Goal: Transaction & Acquisition: Register for event/course

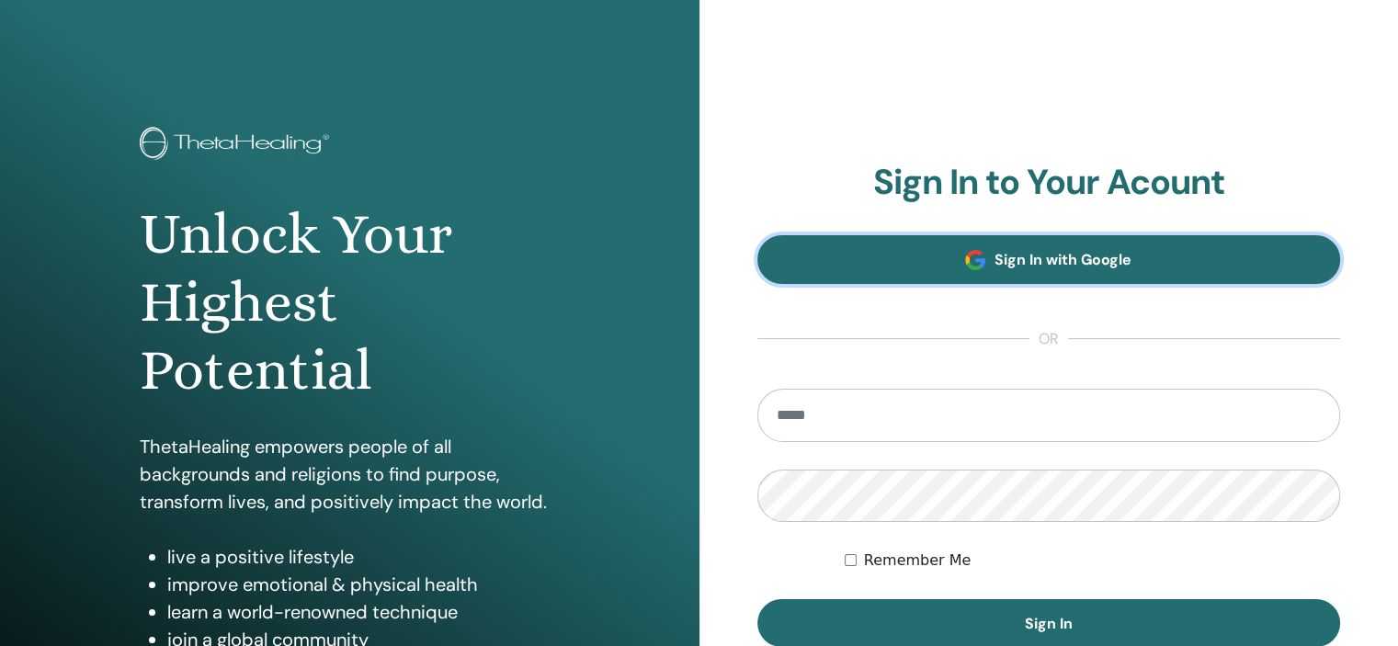
click at [967, 258] on span at bounding box center [975, 260] width 20 height 20
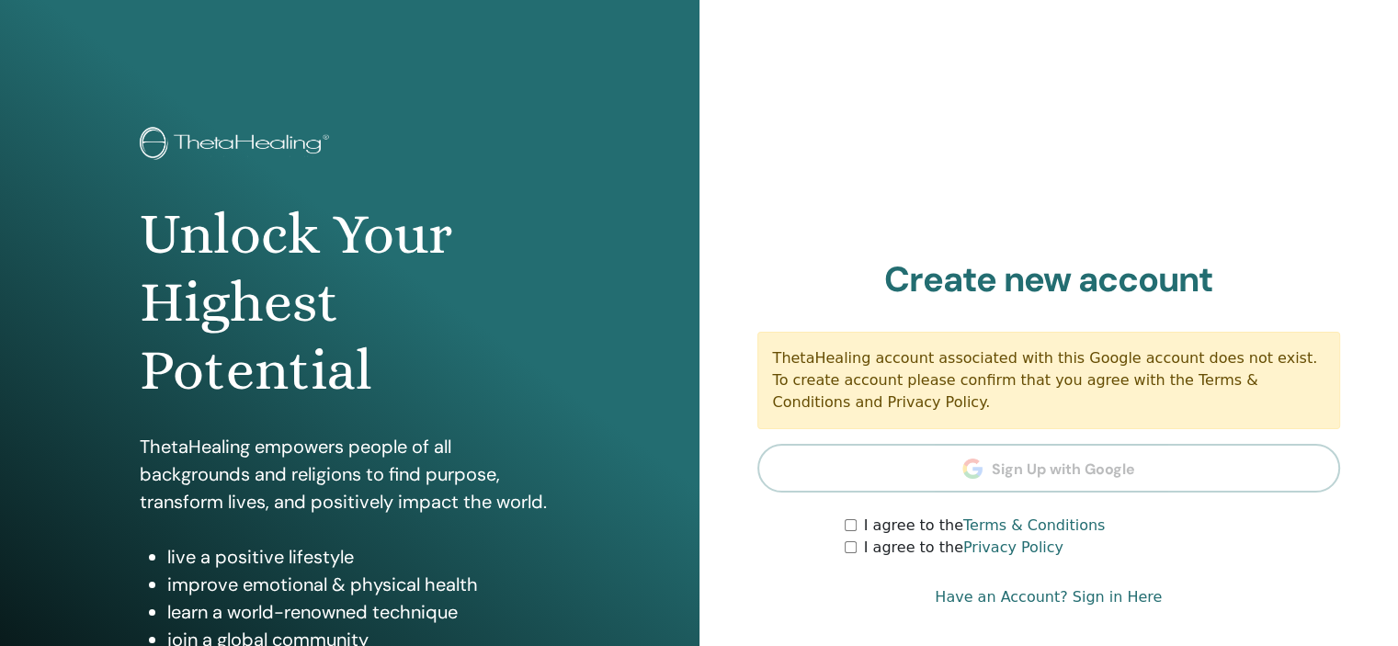
click at [862, 405] on div "ThetaHealing account associated with this Google account does not exist. To cre…" at bounding box center [1048, 380] width 583 height 97
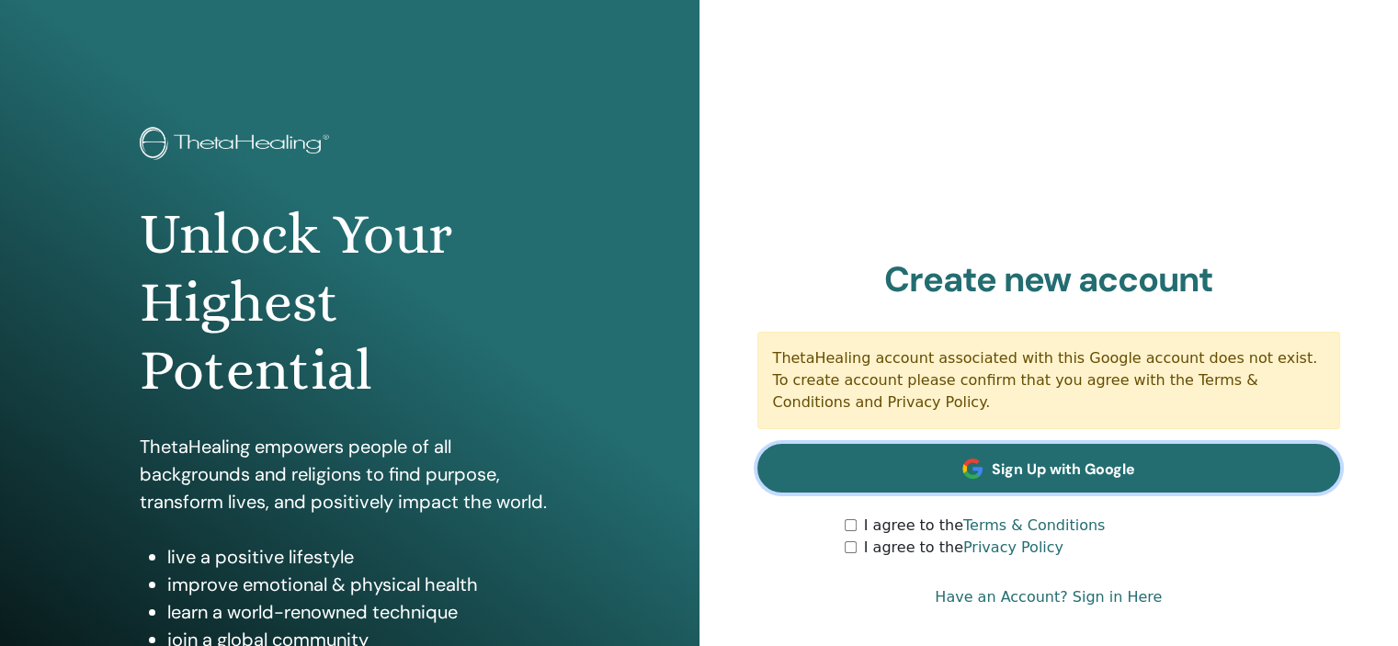
click at [910, 482] on link "Sign Up with Google" at bounding box center [1048, 468] width 583 height 49
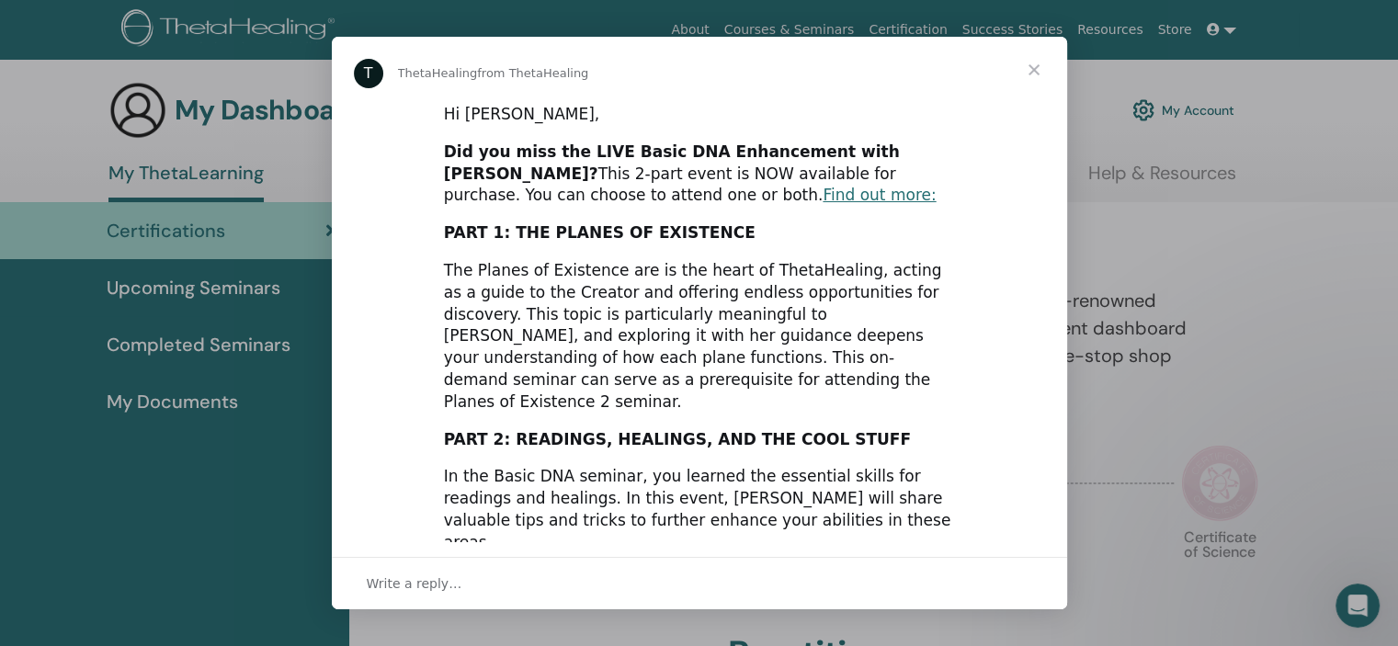
click at [1031, 71] on span "Close" at bounding box center [1034, 70] width 66 height 66
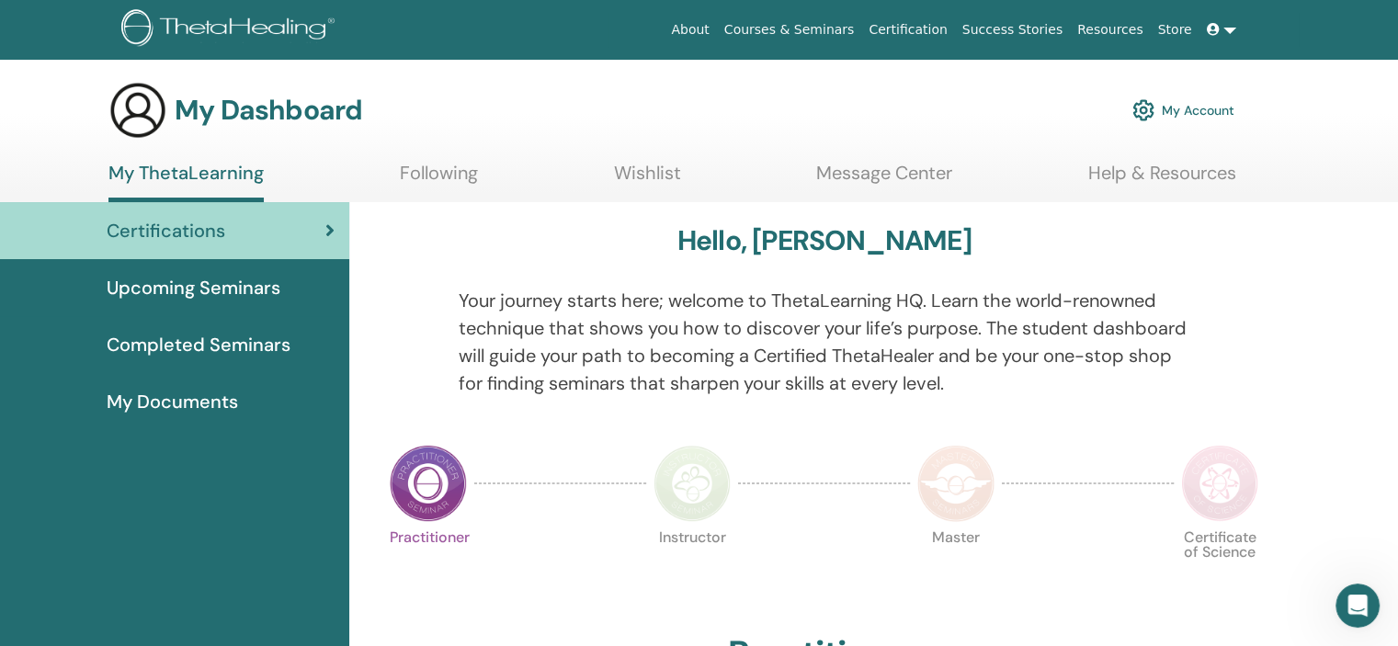
click at [827, 27] on link "Courses & Seminars" at bounding box center [789, 30] width 145 height 34
